Goal: Task Accomplishment & Management: Use online tool/utility

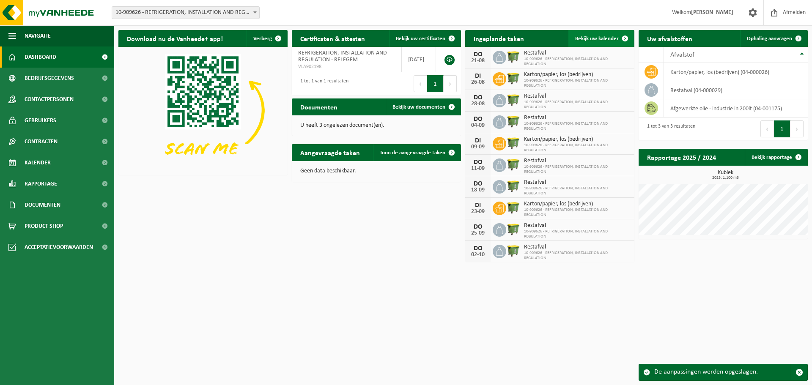
click at [619, 38] on span at bounding box center [625, 38] width 17 height 17
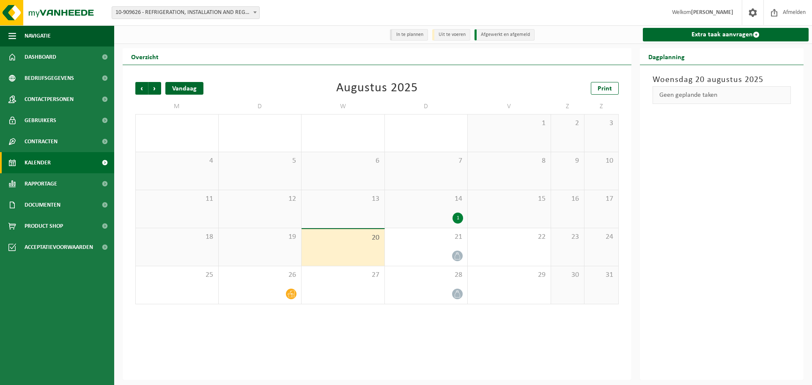
click at [191, 86] on div "Vandaag" at bounding box center [184, 88] width 38 height 13
click at [604, 92] on span "Print" at bounding box center [605, 88] width 14 height 7
click at [91, 203] on link "Documenten" at bounding box center [57, 205] width 114 height 21
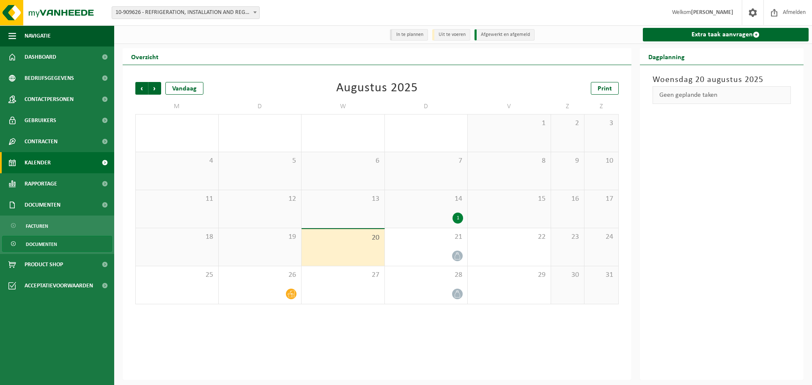
click at [70, 242] on link "Documenten" at bounding box center [57, 244] width 110 height 16
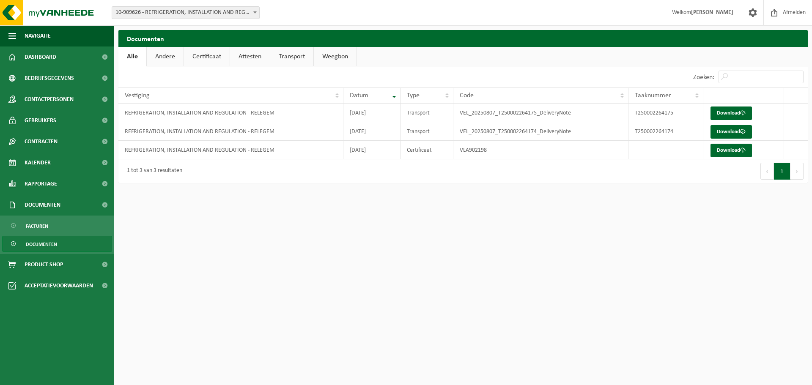
click at [165, 57] on link "Andere" at bounding box center [165, 56] width 37 height 19
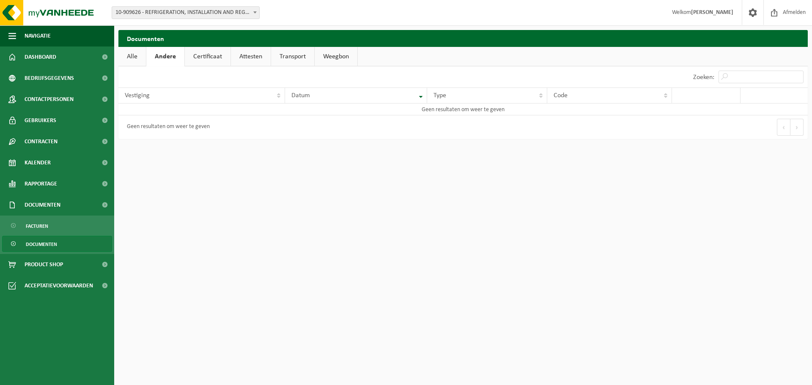
click at [207, 58] on link "Certificaat" at bounding box center [208, 56] width 46 height 19
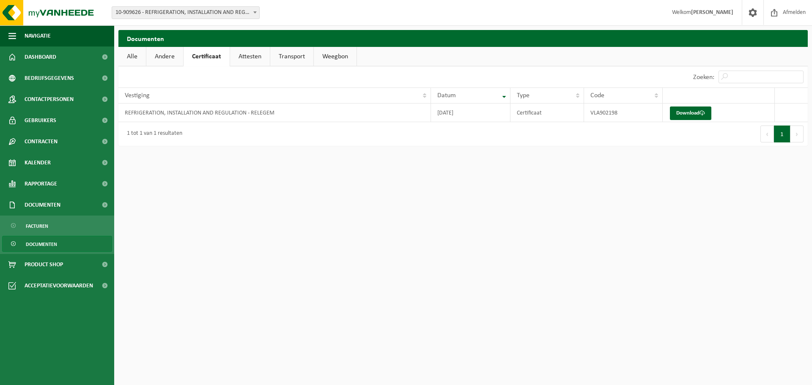
click at [240, 54] on link "Attesten" at bounding box center [250, 56] width 40 height 19
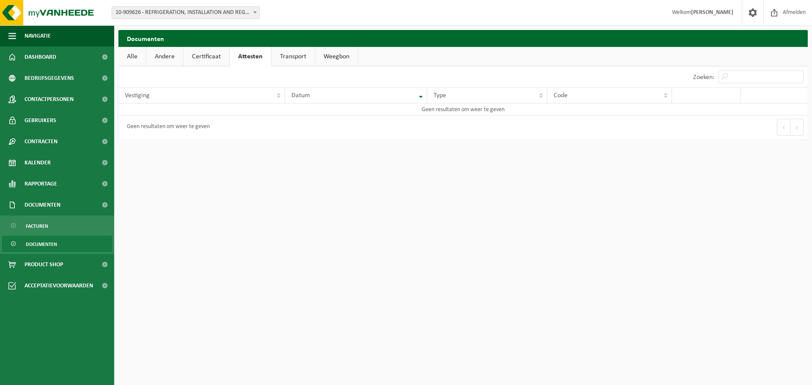
click at [283, 55] on link "Transport" at bounding box center [293, 56] width 43 height 19
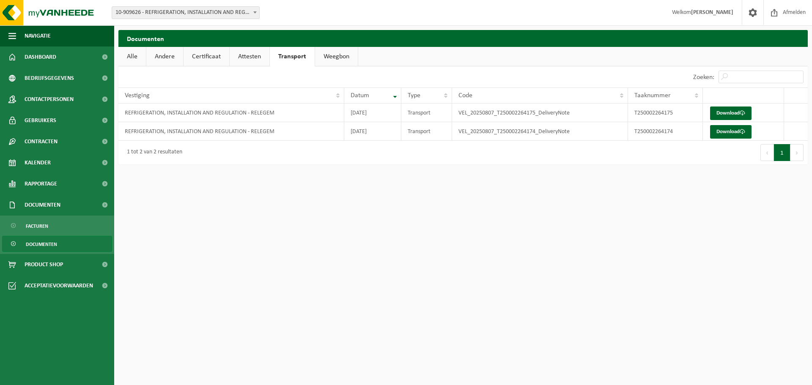
click at [327, 53] on link "Weegbon" at bounding box center [336, 56] width 43 height 19
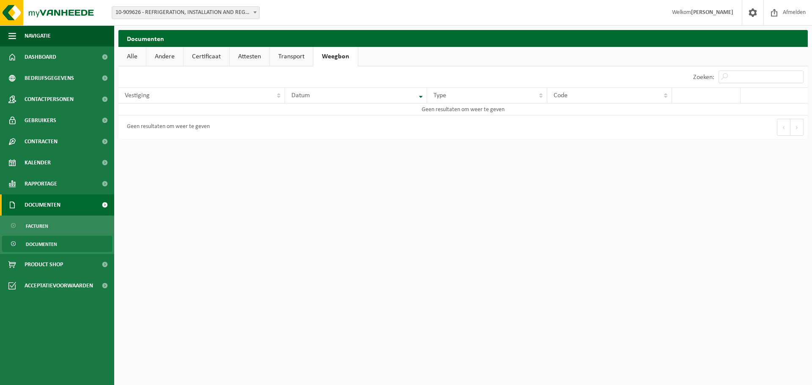
click at [60, 203] on span "Documenten" at bounding box center [43, 205] width 36 height 21
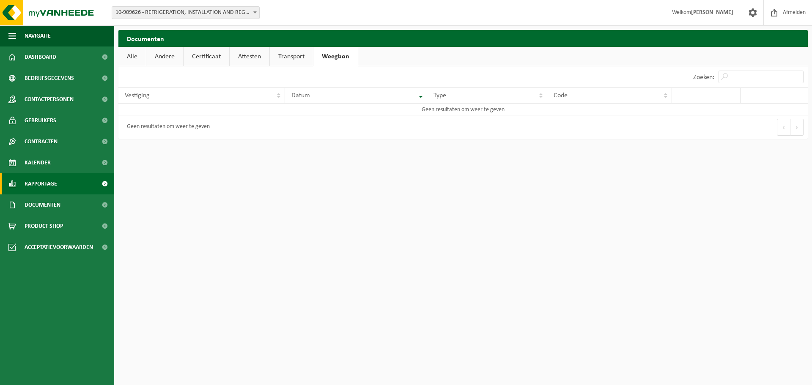
click at [58, 187] on link "Rapportage" at bounding box center [57, 183] width 114 height 21
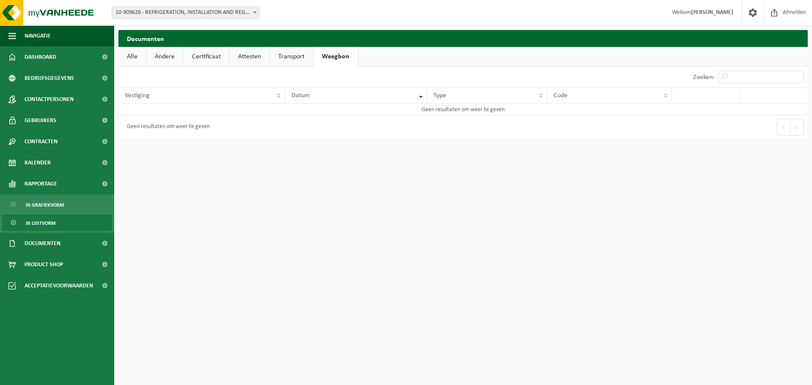
click at [51, 222] on span "In lijstvorm" at bounding box center [41, 223] width 30 height 16
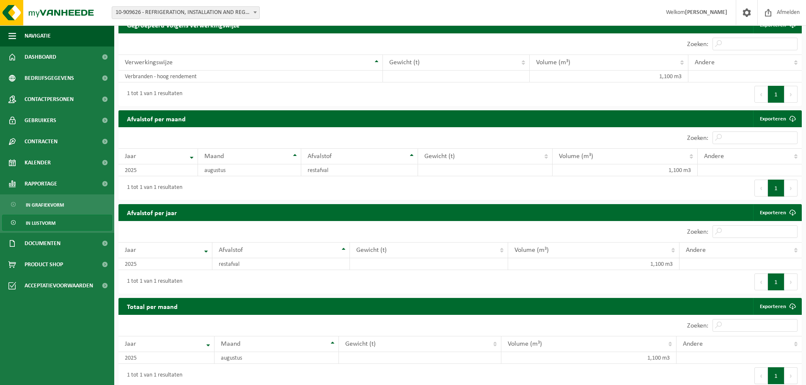
scroll to position [241, 0]
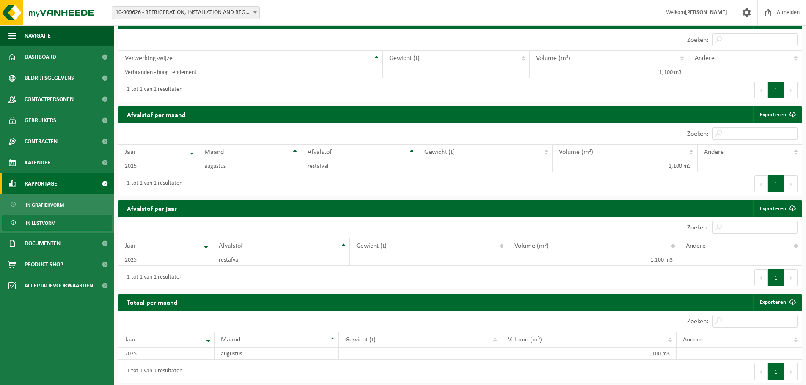
click at [50, 183] on span "Rapportage" at bounding box center [41, 183] width 33 height 21
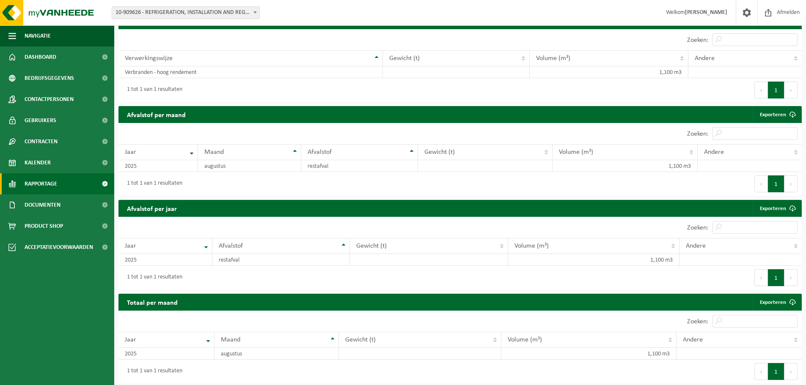
click at [50, 183] on span "Rapportage" at bounding box center [41, 183] width 33 height 21
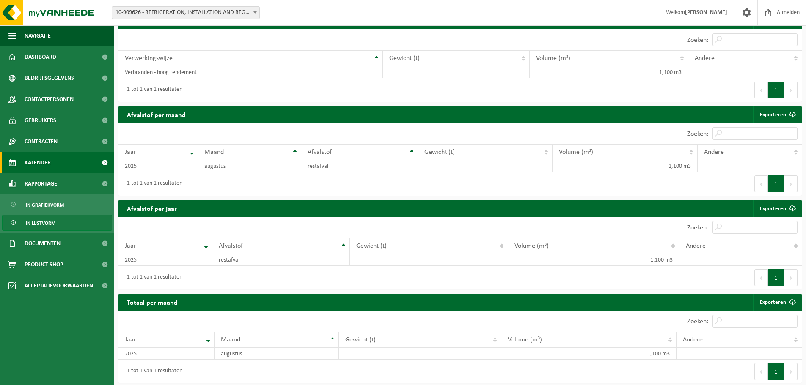
click at [46, 167] on span "Kalender" at bounding box center [38, 162] width 26 height 21
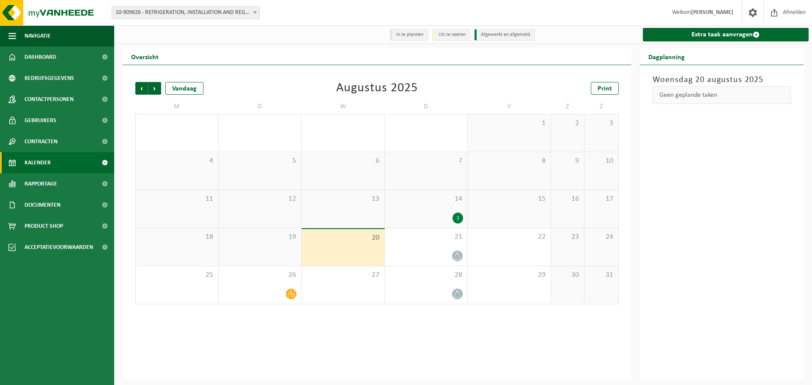
click at [455, 36] on li "Uit te voeren" at bounding box center [451, 34] width 38 height 11
click at [493, 37] on li "Afgewerkt en afgemeld" at bounding box center [505, 34] width 60 height 11
click at [445, 35] on li "Uit te voeren" at bounding box center [451, 34] width 38 height 11
click at [391, 38] on li "In te plannen" at bounding box center [409, 34] width 38 height 11
click at [66, 76] on span "Bedrijfsgegevens" at bounding box center [49, 78] width 49 height 21
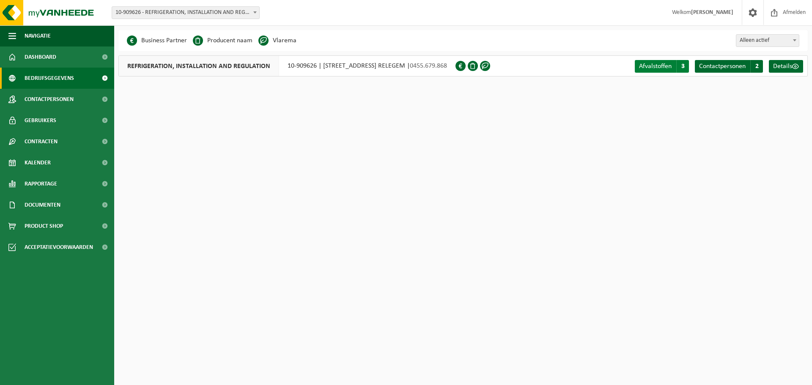
click at [664, 72] on link "Afvalstoffen A 3" at bounding box center [662, 66] width 54 height 13
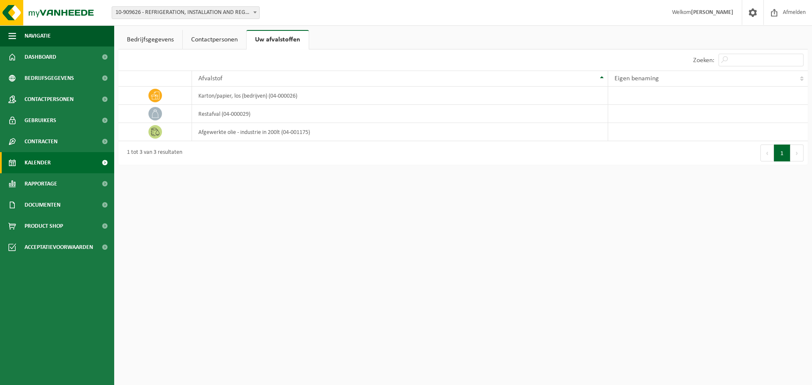
click at [69, 168] on link "Kalender" at bounding box center [57, 162] width 114 height 21
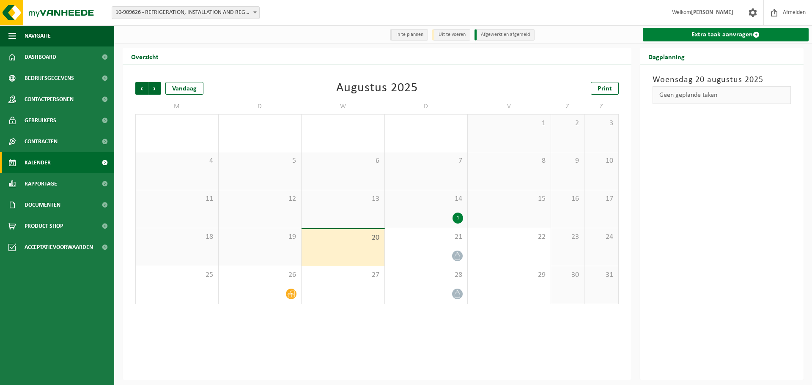
click at [754, 32] on span at bounding box center [756, 34] width 7 height 7
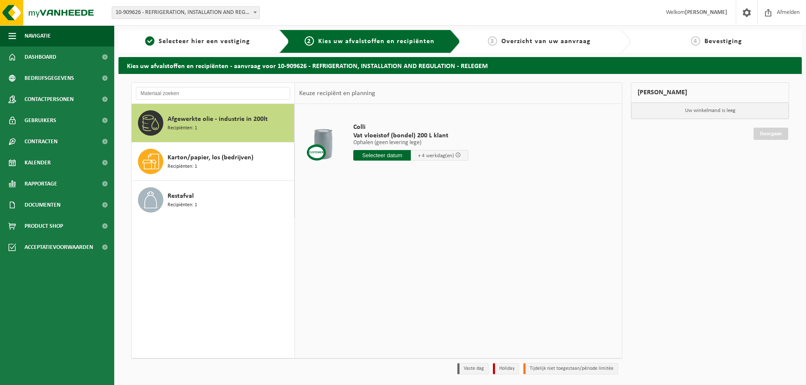
click at [373, 157] on input "text" at bounding box center [382, 155] width 58 height 11
click at [375, 258] on div "26" at bounding box center [375, 258] width 15 height 14
type input "Van 2025-08-26"
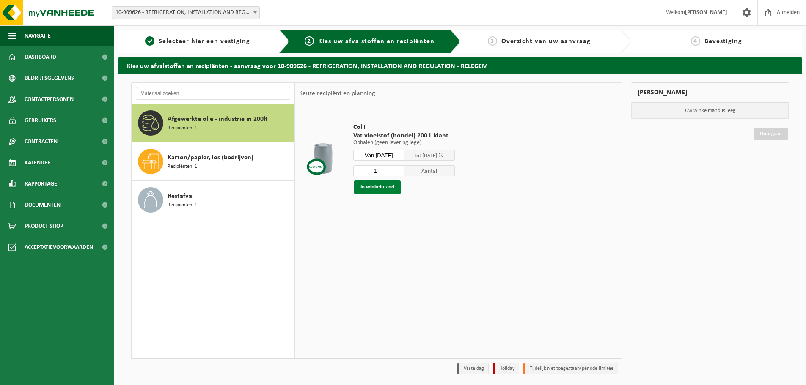
click at [377, 187] on button "In winkelmand" at bounding box center [377, 188] width 47 height 14
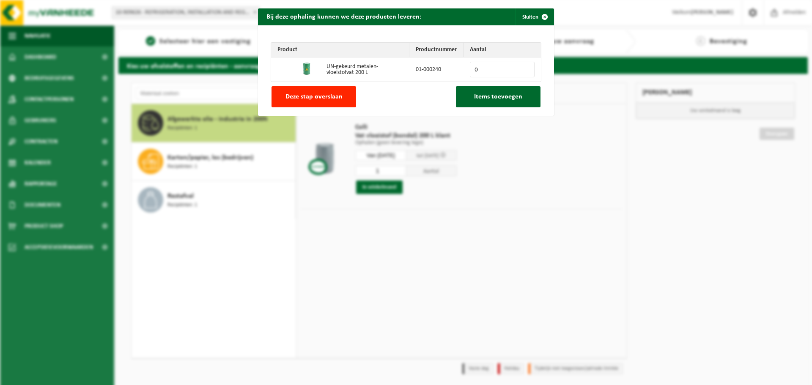
click at [491, 65] on input "0" at bounding box center [502, 70] width 65 height 16
type input "1"
click at [524, 67] on input "1" at bounding box center [502, 70] width 65 height 16
click at [483, 99] on span "Items toevoegen" at bounding box center [498, 96] width 48 height 7
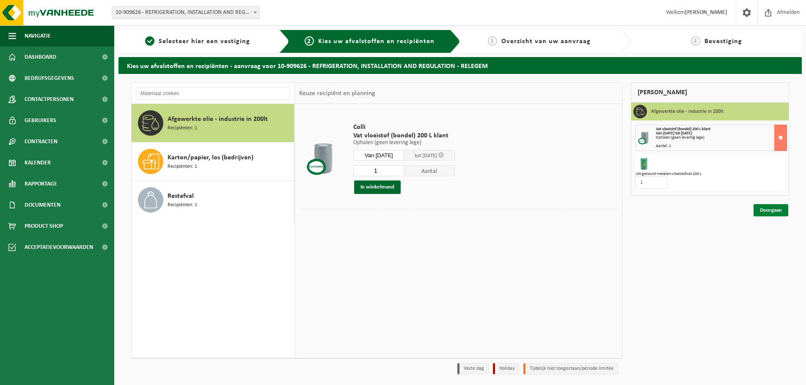
click at [770, 209] on link "Doorgaan" at bounding box center [770, 210] width 35 height 12
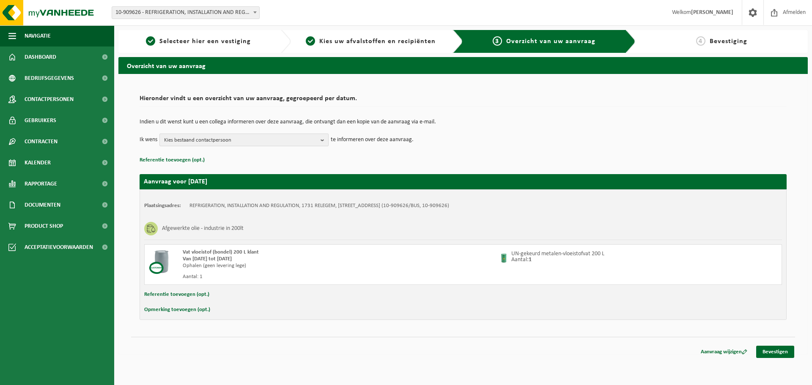
click at [324, 141] on b "button" at bounding box center [325, 140] width 8 height 12
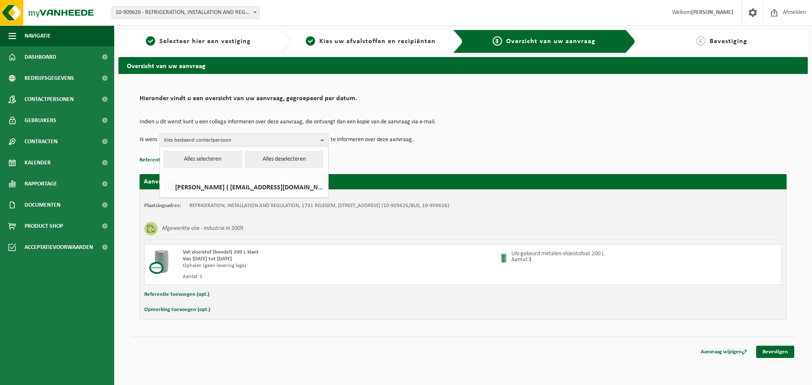
click at [324, 141] on b "button" at bounding box center [325, 140] width 8 height 12
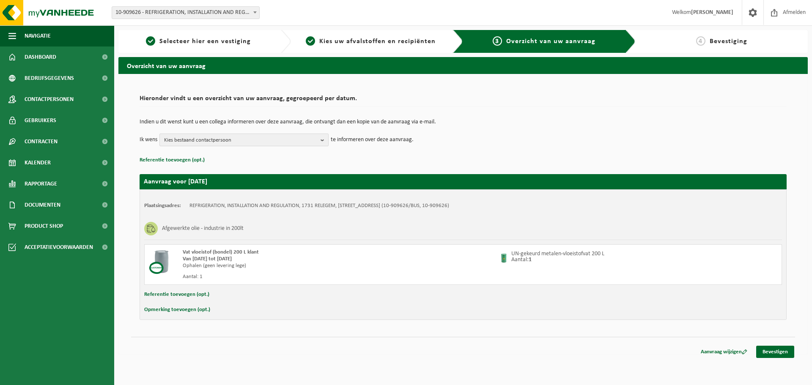
click at [326, 143] on b "button" at bounding box center [325, 140] width 8 height 12
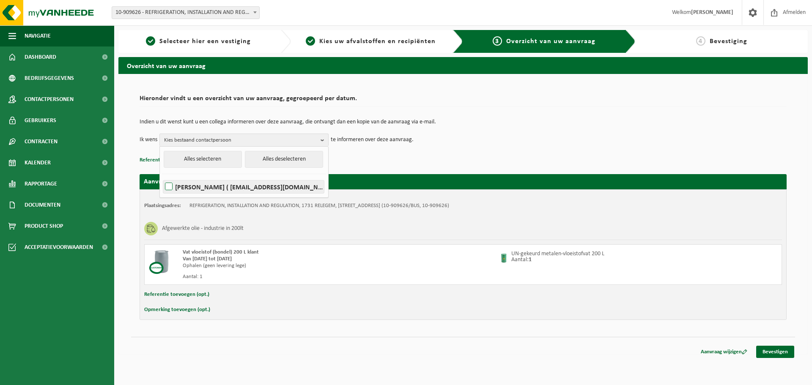
click at [169, 185] on label "KOEN BRACKE ( koen.rir@skynet.be )" at bounding box center [243, 187] width 161 height 13
click at [162, 176] on input "KOEN BRACKE ( koen.rir@skynet.be )" at bounding box center [162, 176] width 0 height 0
checkbox input "true"
click at [381, 164] on p "Referentie toevoegen (opt.)" at bounding box center [463, 160] width 647 height 11
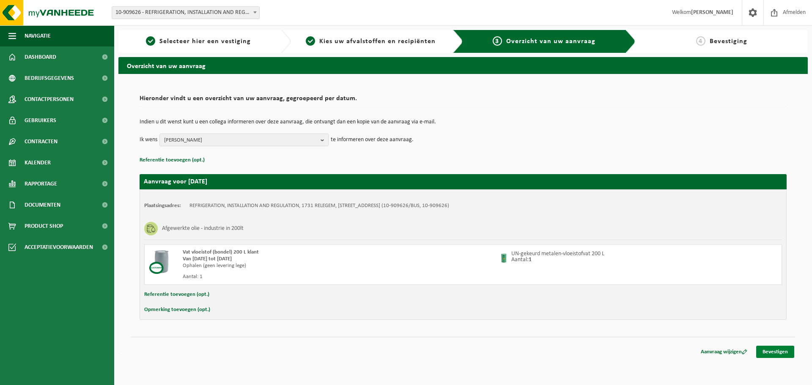
click at [775, 351] on link "Bevestigen" at bounding box center [775, 352] width 38 height 12
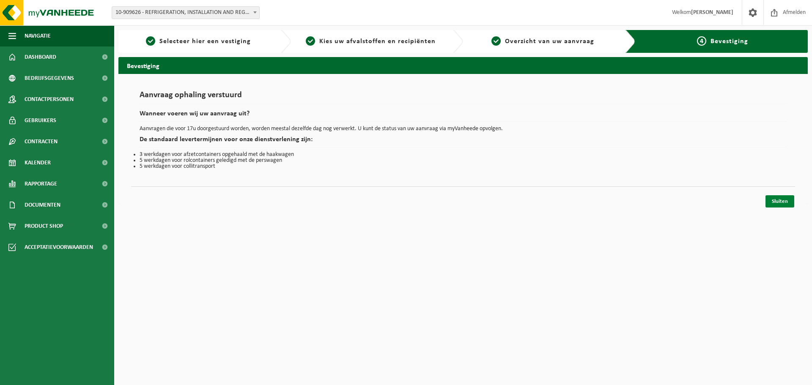
click at [775, 203] on link "Sluiten" at bounding box center [780, 201] width 29 height 12
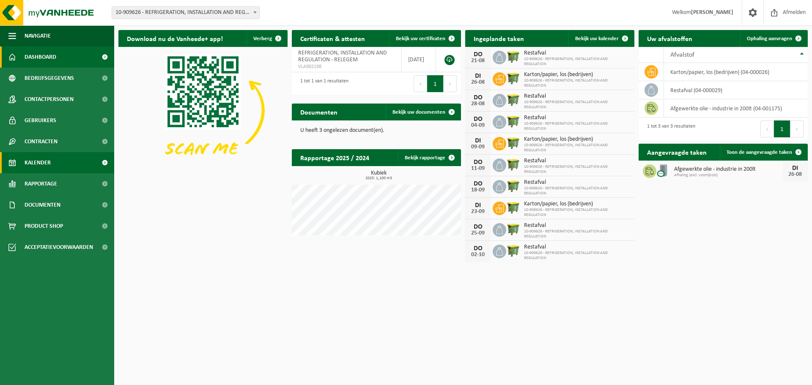
click at [62, 163] on link "Kalender" at bounding box center [57, 162] width 114 height 21
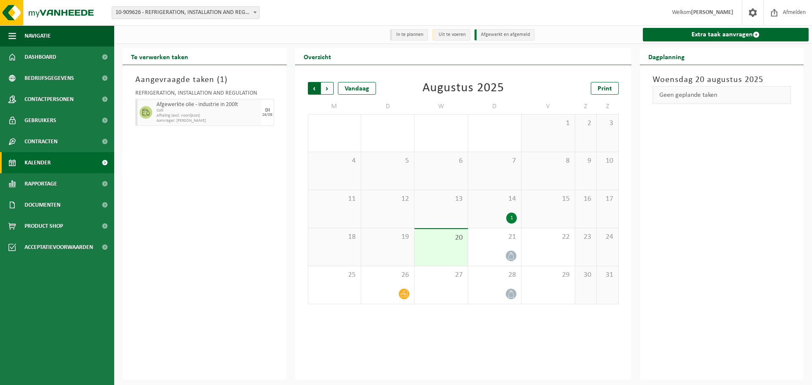
click at [328, 91] on span "Volgende" at bounding box center [327, 88] width 13 height 13
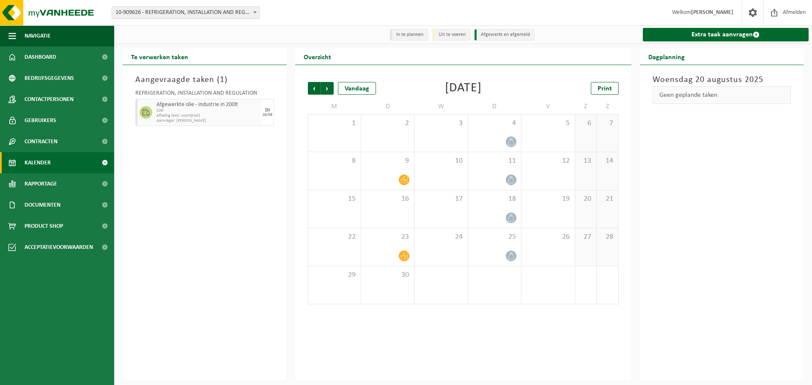
click at [328, 91] on span "Volgende" at bounding box center [327, 88] width 13 height 13
click at [313, 90] on span "Vorige" at bounding box center [314, 88] width 13 height 13
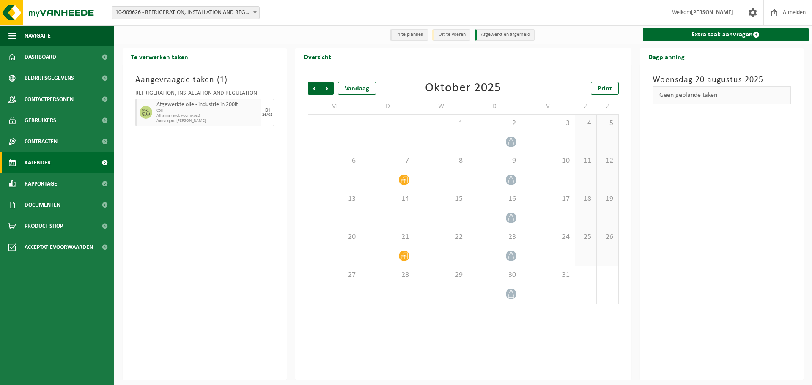
click at [313, 90] on span "Vorige" at bounding box center [314, 88] width 13 height 13
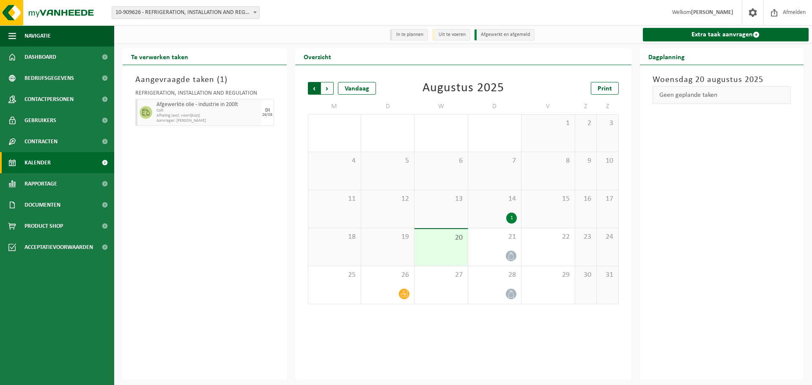
click at [326, 87] on span "Volgende" at bounding box center [327, 88] width 13 height 13
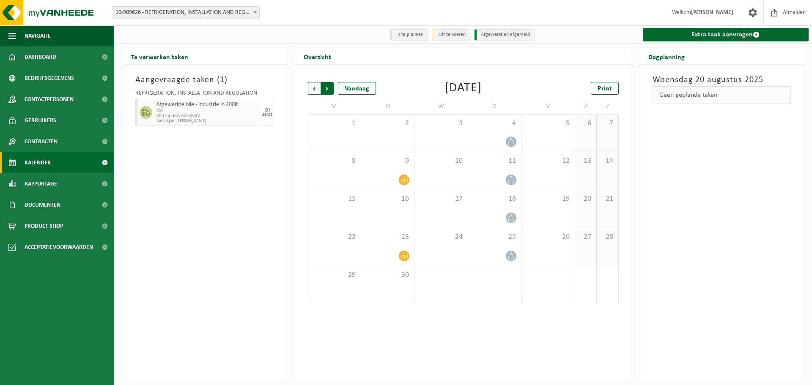
click at [314, 91] on span "Vorige" at bounding box center [314, 88] width 13 height 13
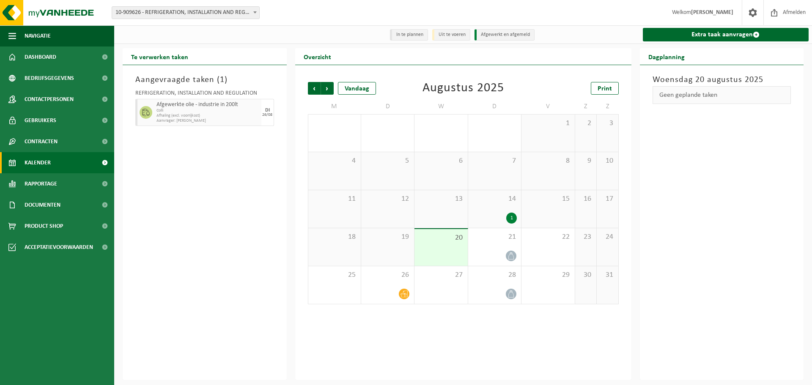
click at [720, 332] on div "[DATE] Geen geplande taken" at bounding box center [722, 222] width 164 height 315
